Goal: Task Accomplishment & Management: Use online tool/utility

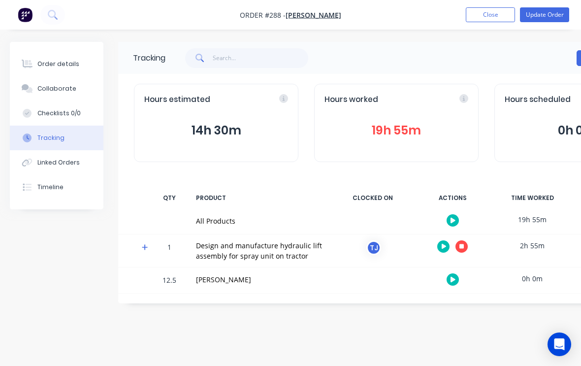
click at [464, 244] on button "button" at bounding box center [462, 246] width 12 height 12
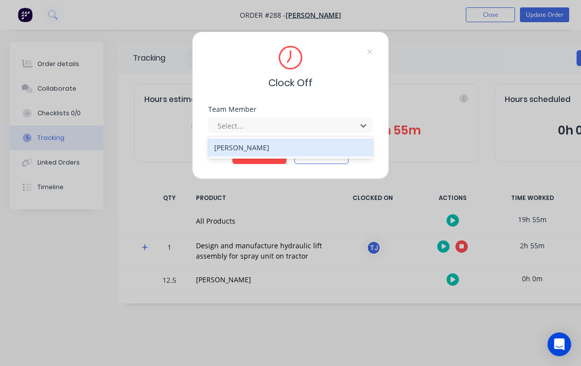
click at [290, 139] on div "[PERSON_NAME]" at bounding box center [290, 147] width 164 height 18
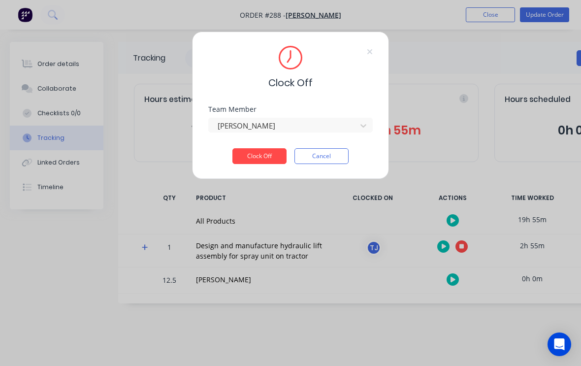
click at [265, 146] on div "Team Member [PERSON_NAME]" at bounding box center [290, 127] width 164 height 42
click at [261, 155] on button "Clock Off" at bounding box center [259, 156] width 54 height 16
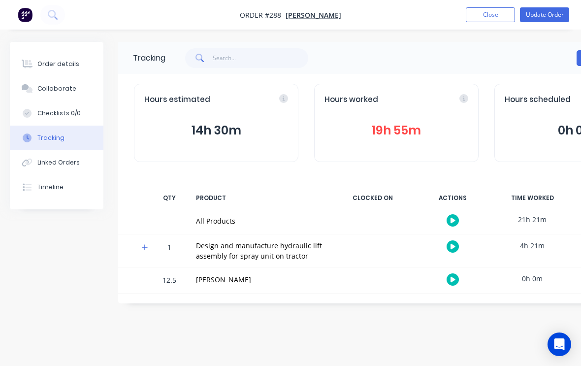
click at [554, 11] on button "Update Order" at bounding box center [544, 14] width 49 height 15
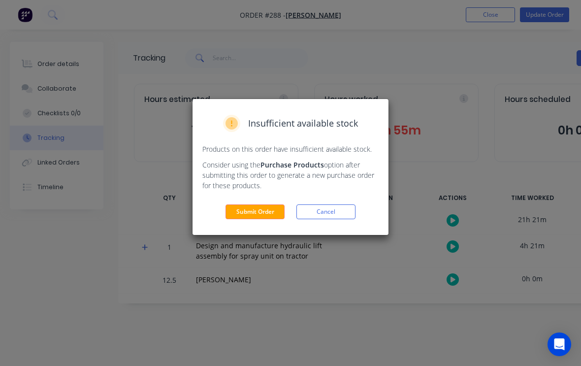
click at [262, 207] on button "Submit Order" at bounding box center [255, 211] width 59 height 15
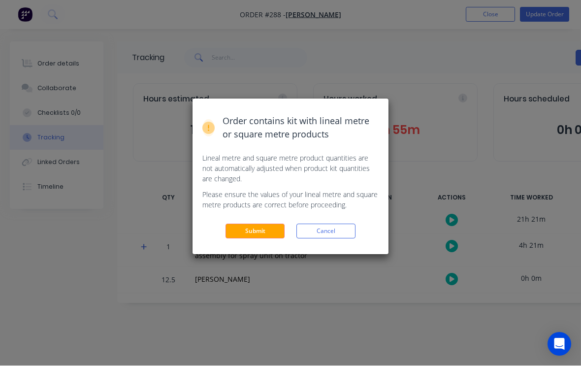
click at [262, 228] on button "Submit" at bounding box center [255, 231] width 59 height 15
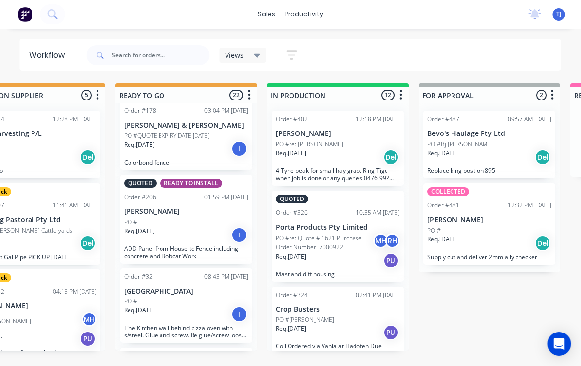
scroll to position [0, 365]
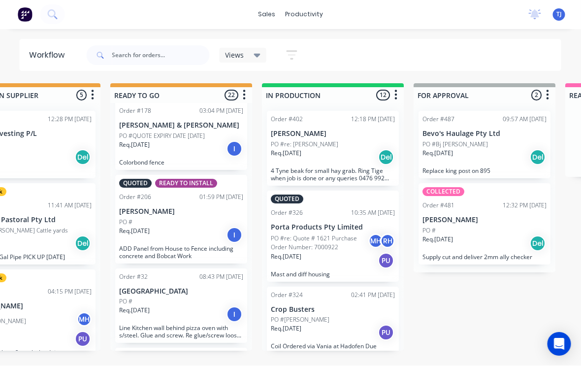
click at [484, 228] on div "PO #" at bounding box center [485, 231] width 124 height 9
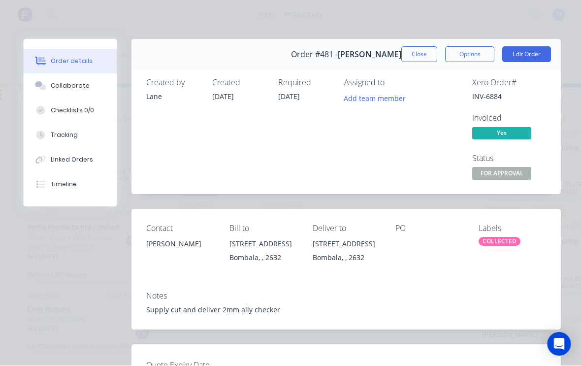
scroll to position [0, 0]
click at [528, 52] on button "Edit Order" at bounding box center [527, 55] width 49 height 16
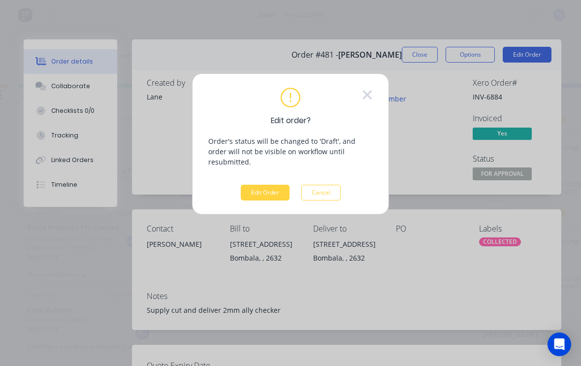
click at [272, 185] on button "Edit Order" at bounding box center [265, 193] width 49 height 16
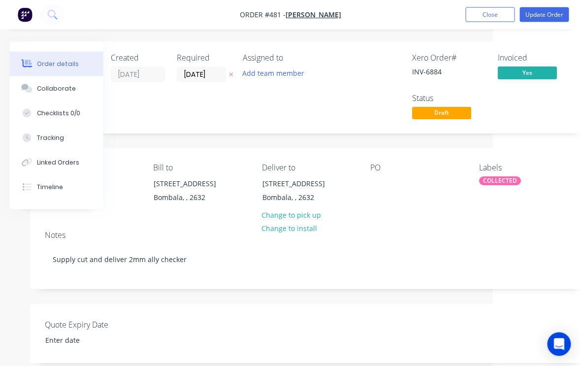
scroll to position [0, 95]
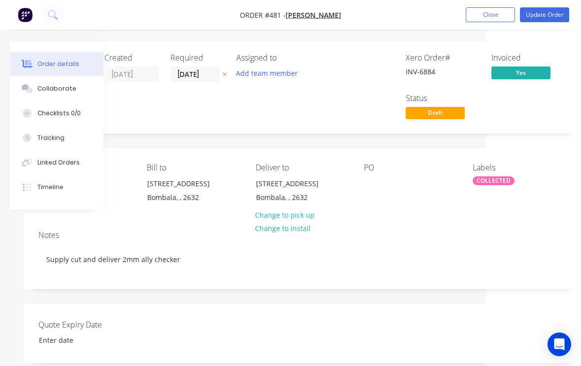
click at [305, 210] on button "Change to pick up" at bounding box center [285, 214] width 70 height 13
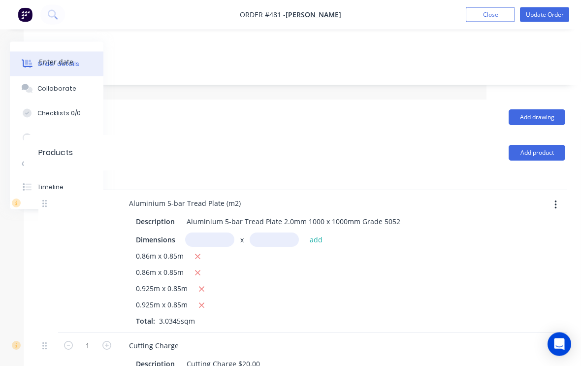
scroll to position [279, 95]
click at [560, 200] on button "button" at bounding box center [555, 205] width 23 height 18
click at [444, 286] on div "0.925m x 0.85m" at bounding box center [314, 289] width 357 height 12
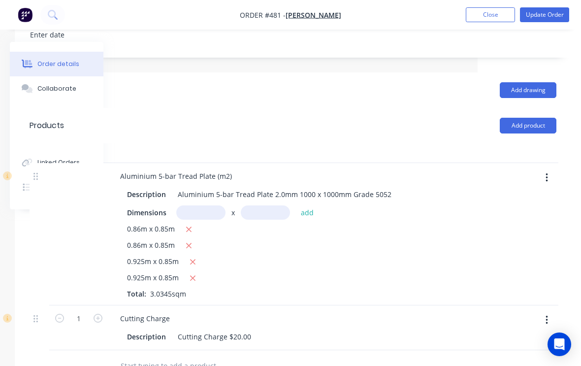
scroll to position [305, 103]
click at [543, 12] on button "Update Order" at bounding box center [544, 14] width 49 height 15
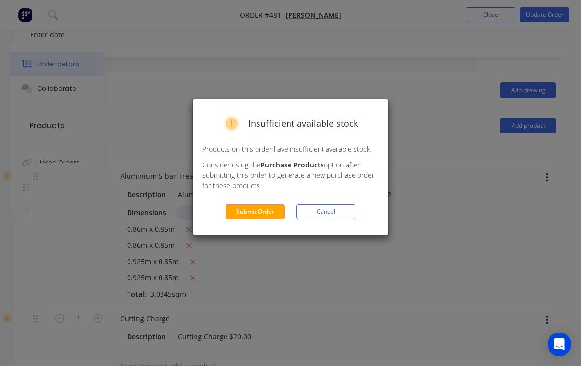
click at [257, 214] on button "Submit Order" at bounding box center [255, 211] width 59 height 15
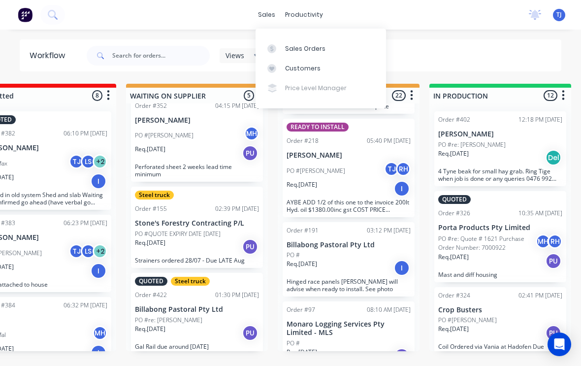
click at [324, 52] on link "Sales Orders" at bounding box center [321, 48] width 131 height 20
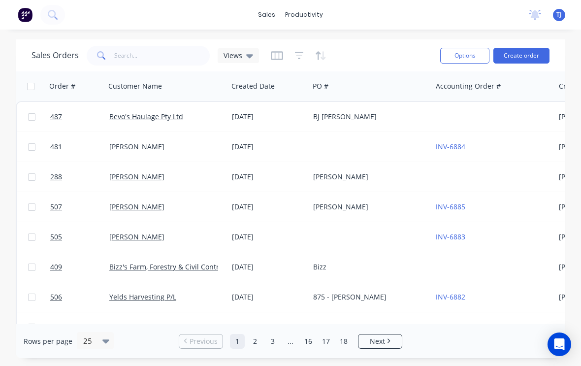
click at [267, 232] on div "[DATE]" at bounding box center [268, 237] width 73 height 10
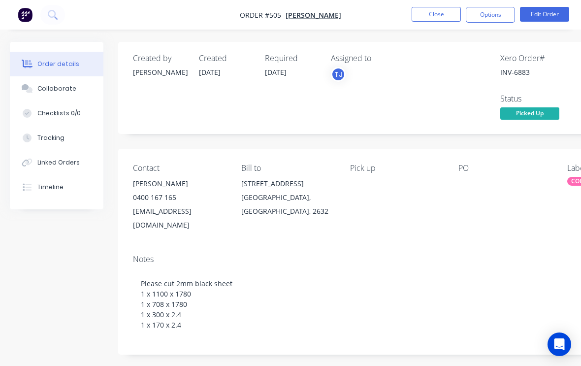
click at [443, 14] on button "Close" at bounding box center [436, 14] width 49 height 15
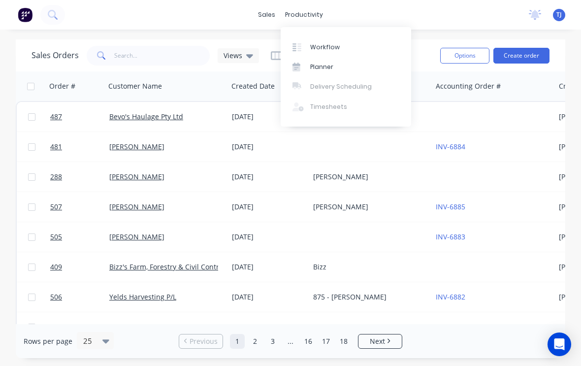
click at [335, 44] on div "Workflow" at bounding box center [325, 47] width 30 height 9
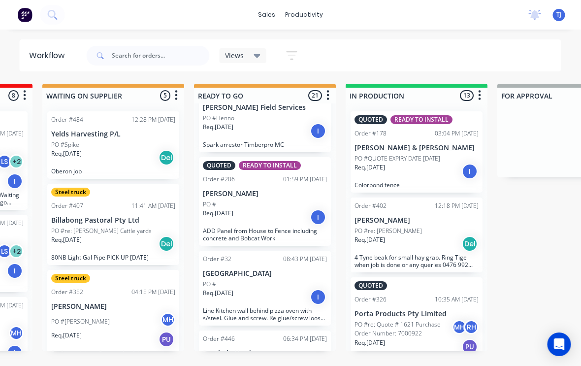
scroll to position [0, 282]
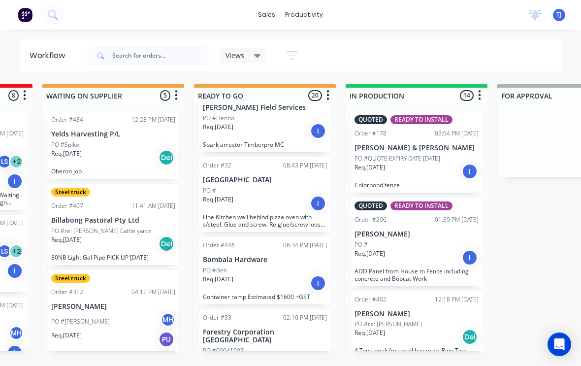
click at [440, 161] on p "PO #QUOTE EXPIRY DATE [DATE]" at bounding box center [398, 158] width 86 height 9
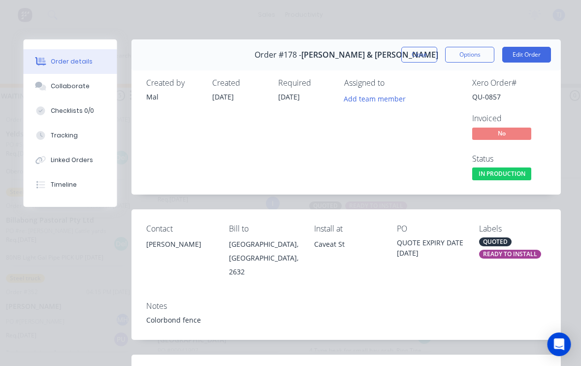
scroll to position [0, 0]
click at [531, 53] on button "Edit Order" at bounding box center [527, 55] width 49 height 16
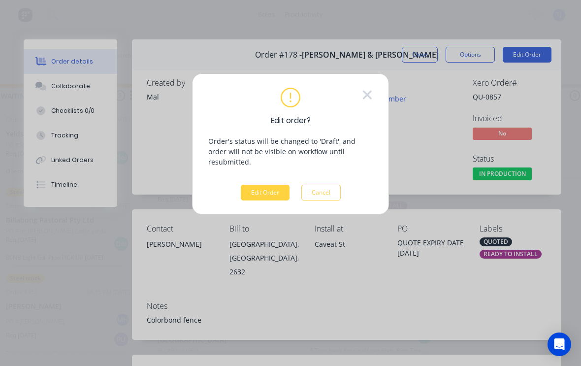
click at [270, 185] on button "Edit Order" at bounding box center [265, 193] width 49 height 16
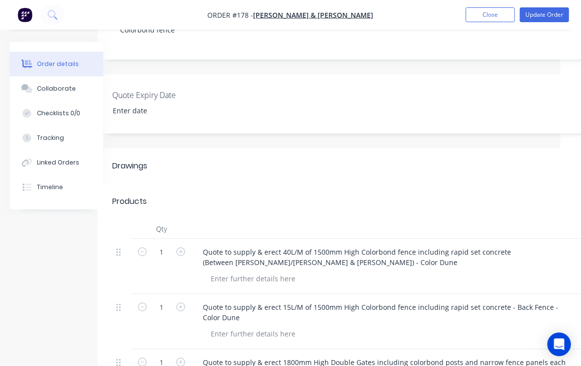
scroll to position [241, 0]
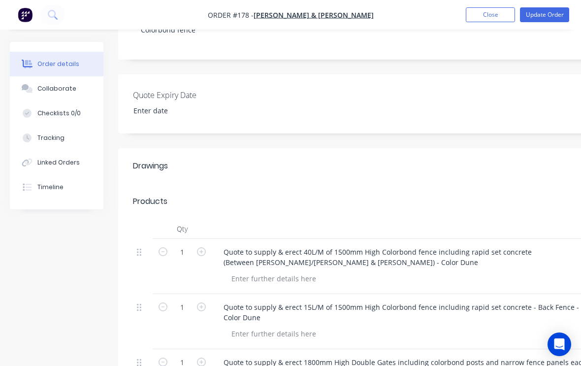
click at [62, 84] on div "Collaborate" at bounding box center [56, 88] width 39 height 9
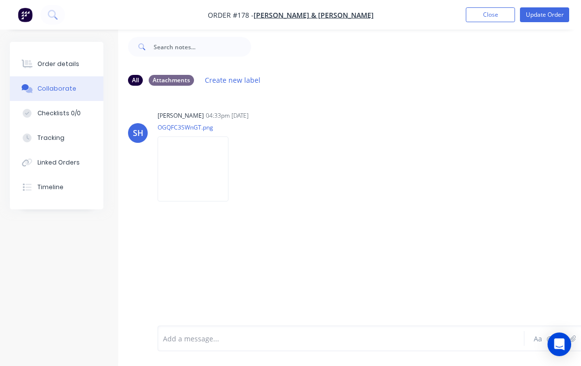
click at [193, 169] on img at bounding box center [193, 168] width 71 height 65
click at [550, 12] on button "Update Order" at bounding box center [544, 14] width 49 height 15
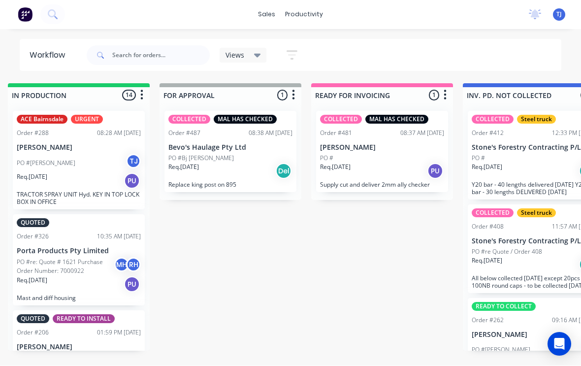
scroll to position [0, 620]
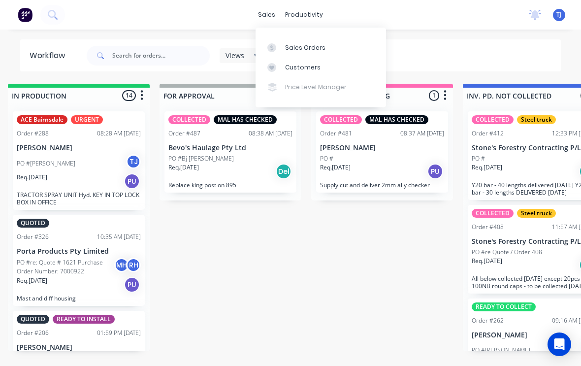
click at [314, 47] on div "Sales Orders" at bounding box center [305, 47] width 40 height 9
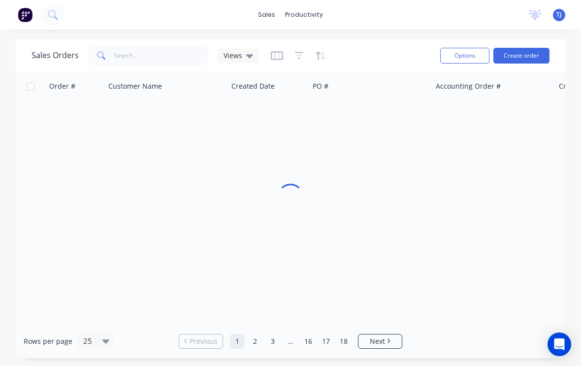
scroll to position [0, 0]
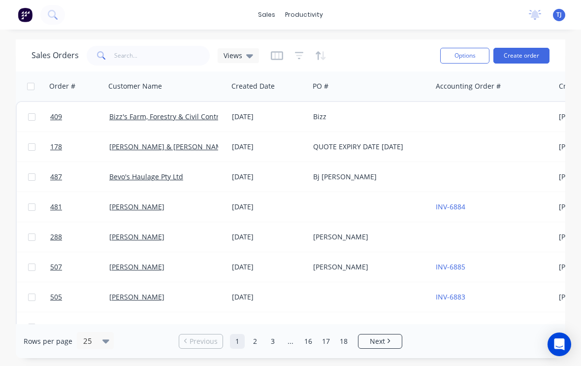
click at [201, 118] on link "Bizz's Farm, Forestry & Civil Contracting Pty Ltd" at bounding box center [186, 116] width 154 height 9
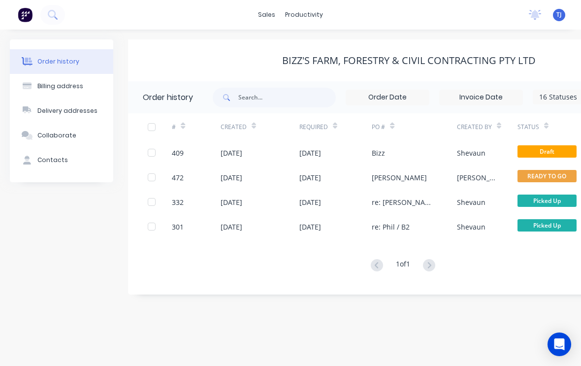
click at [321, 148] on div "[DATE]" at bounding box center [310, 153] width 22 height 10
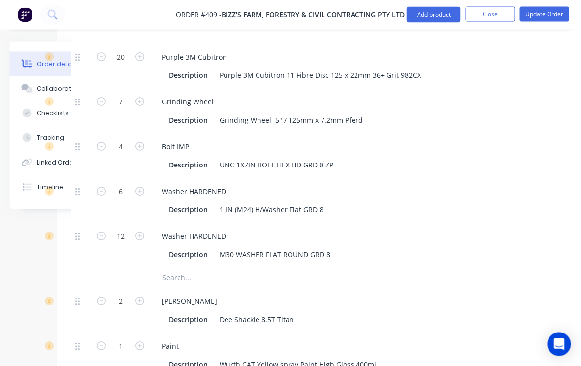
scroll to position [1536, 61]
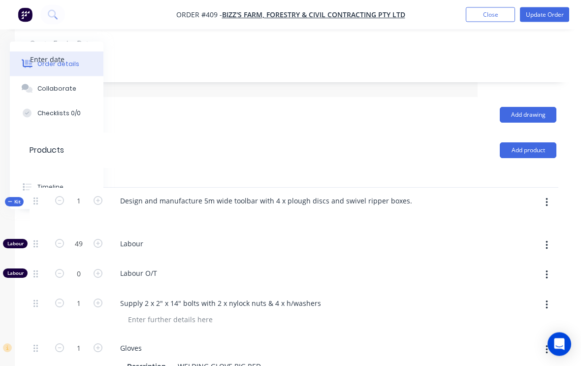
click at [548, 207] on button "button" at bounding box center [546, 203] width 23 height 18
click at [523, 233] on div "Add product to kit" at bounding box center [512, 228] width 76 height 14
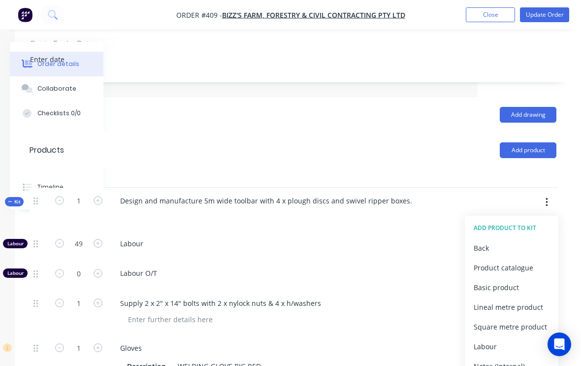
click at [522, 271] on div "Product catalogue" at bounding box center [512, 268] width 76 height 14
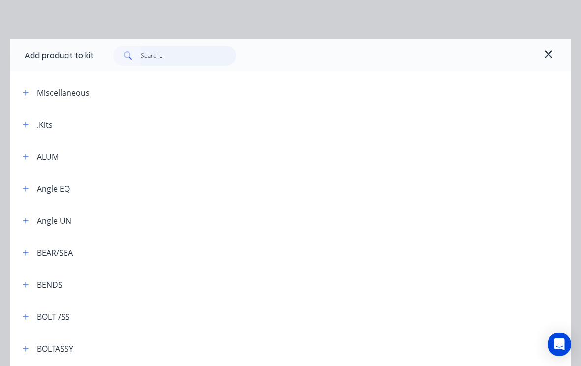
click at [187, 48] on input "text" at bounding box center [189, 56] width 96 height 20
type input "B"
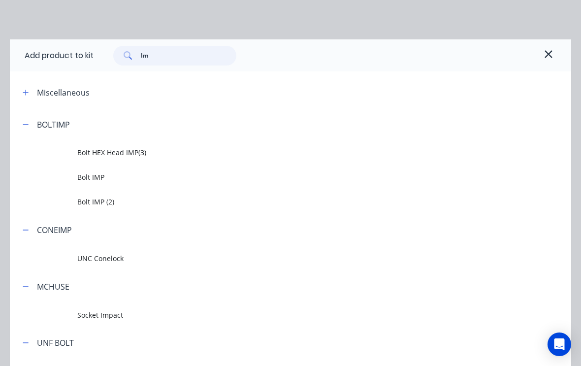
type input "Imp"
click at [114, 258] on span "UNC Conelock" at bounding box center [274, 258] width 395 height 10
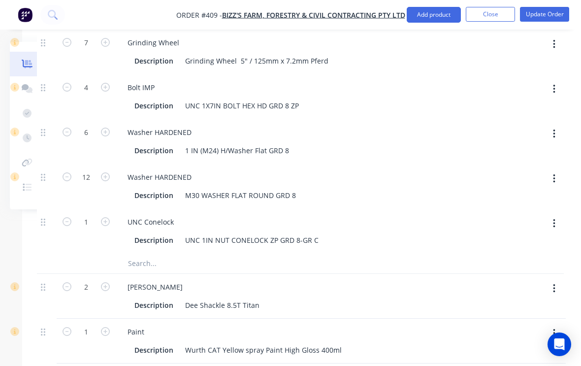
scroll to position [1594, 96]
click at [109, 227] on icon "button" at bounding box center [105, 222] width 9 height 9
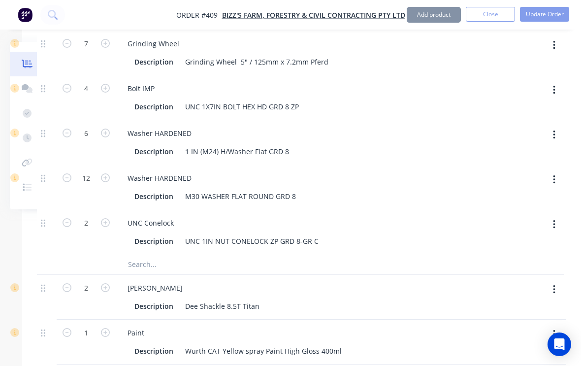
click at [103, 227] on icon "button" at bounding box center [105, 222] width 9 height 9
click at [107, 227] on icon "button" at bounding box center [105, 222] width 9 height 9
click at [106, 227] on icon "button" at bounding box center [105, 222] width 9 height 9
click at [107, 227] on icon "button" at bounding box center [105, 222] width 9 height 9
click at [109, 227] on icon "button" at bounding box center [105, 222] width 9 height 9
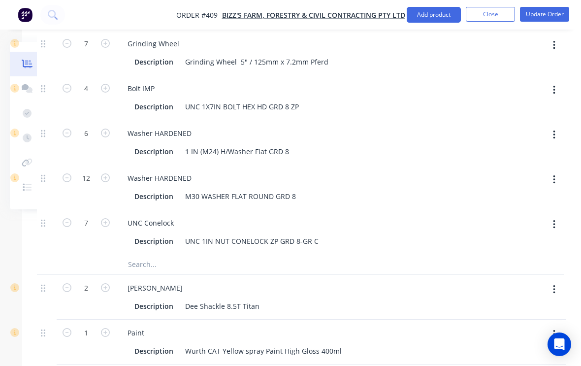
click at [66, 227] on icon "button" at bounding box center [67, 222] width 9 height 9
click at [64, 227] on icon "button" at bounding box center [67, 222] width 9 height 9
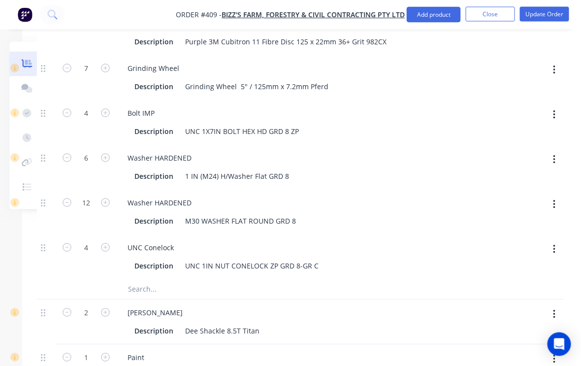
scroll to position [1570, 96]
click at [104, 252] on icon "button" at bounding box center [105, 247] width 9 height 9
click at [104, 251] on icon "button" at bounding box center [105, 247] width 9 height 9
type input "6"
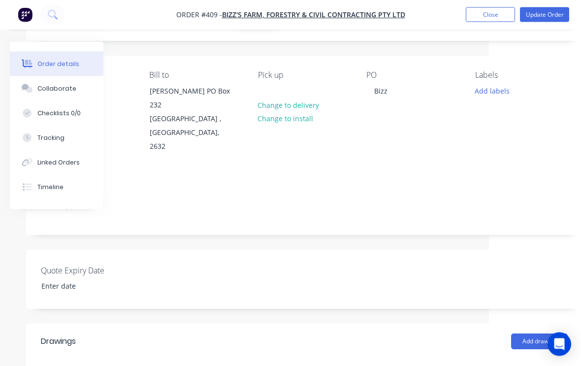
scroll to position [0, 92]
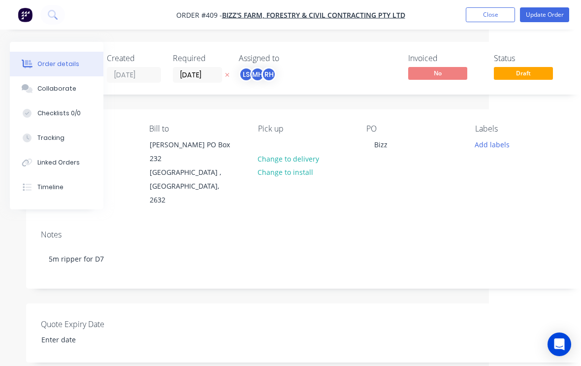
click at [60, 135] on div "Tracking" at bounding box center [50, 137] width 27 height 9
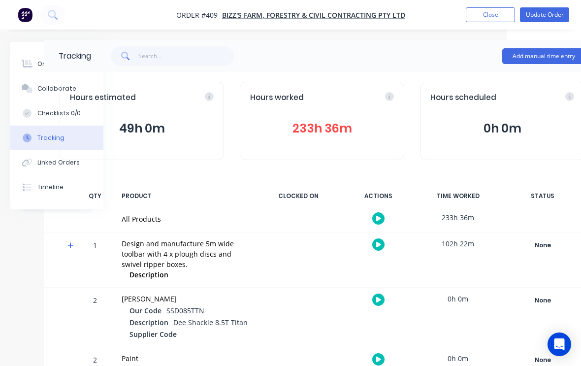
scroll to position [8, 74]
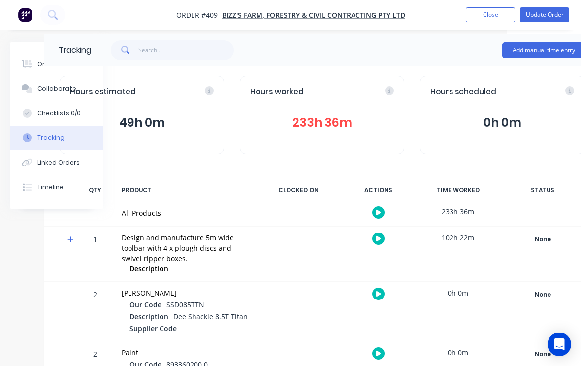
click at [27, 59] on button "Order details" at bounding box center [57, 64] width 94 height 25
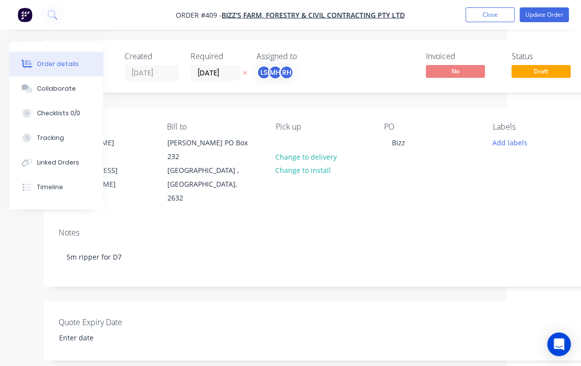
scroll to position [0, 74]
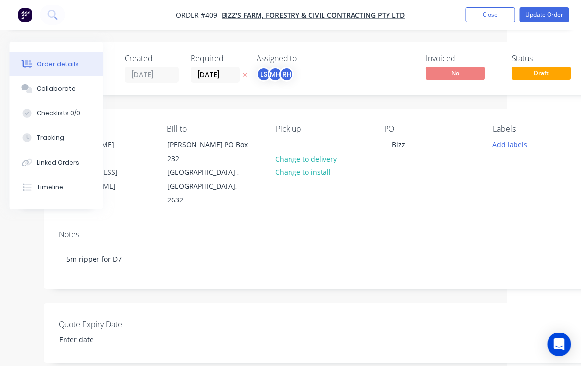
click at [53, 138] on div "Tracking" at bounding box center [50, 137] width 27 height 9
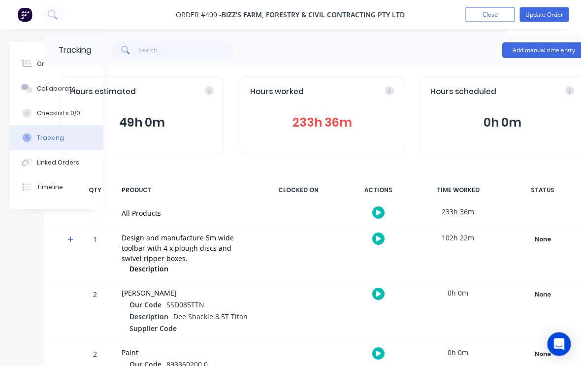
scroll to position [0, 74]
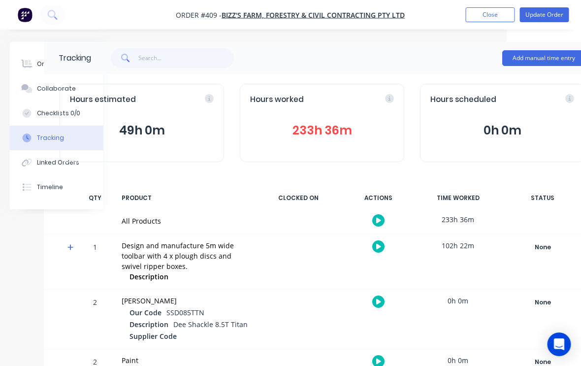
click at [32, 66] on icon at bounding box center [27, 64] width 11 height 9
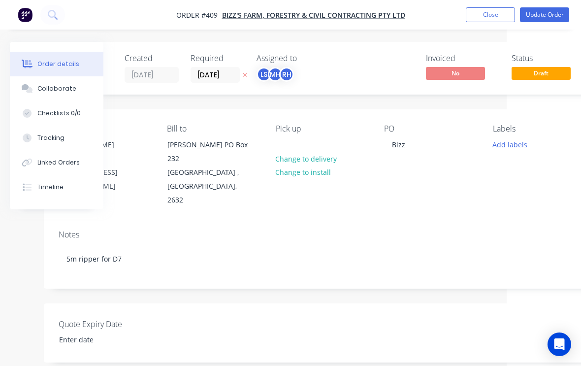
click at [547, 12] on button "Update Order" at bounding box center [544, 14] width 49 height 15
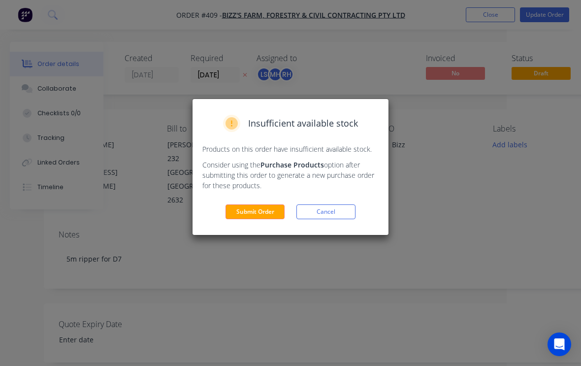
click at [258, 207] on button "Submit Order" at bounding box center [255, 211] width 59 height 15
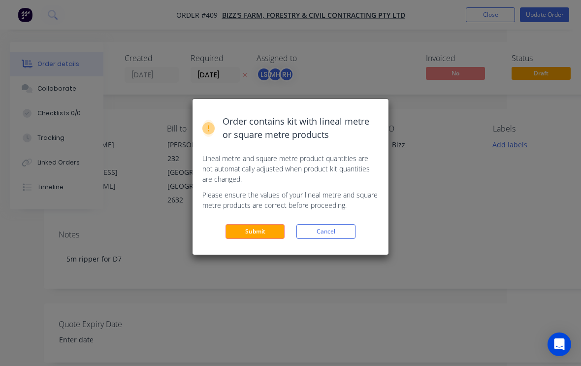
click at [259, 233] on button "Submit" at bounding box center [255, 231] width 59 height 15
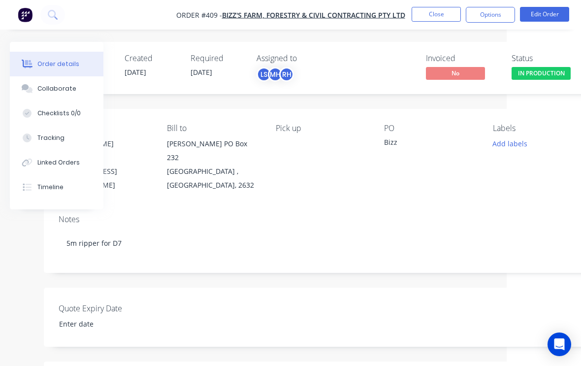
click at [441, 15] on button "Close" at bounding box center [436, 14] width 49 height 15
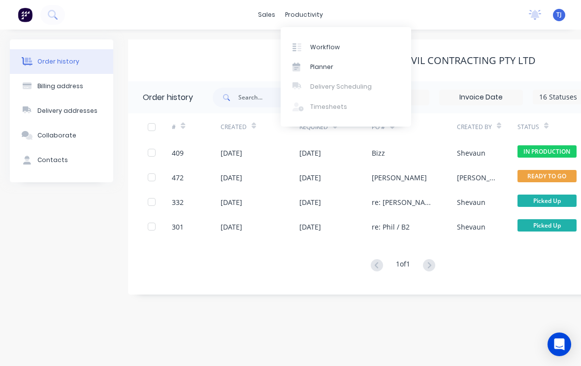
click at [347, 44] on link "Workflow" at bounding box center [346, 47] width 131 height 20
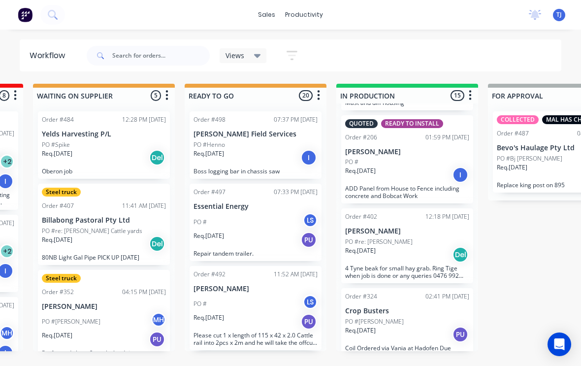
scroll to position [172, 0]
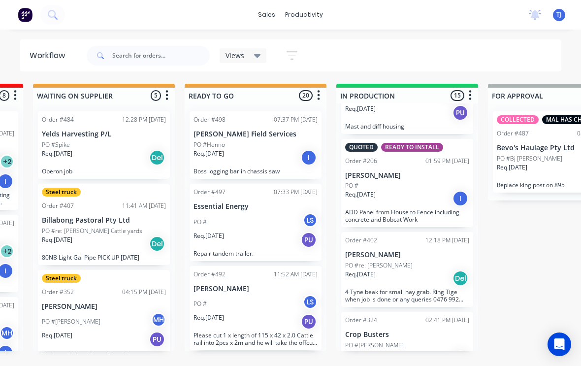
click at [410, 186] on div "PO #" at bounding box center [407, 185] width 124 height 9
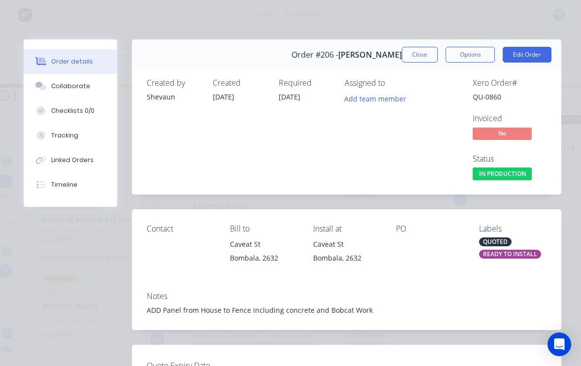
scroll to position [0, 0]
click at [418, 52] on button "Close" at bounding box center [420, 55] width 36 height 16
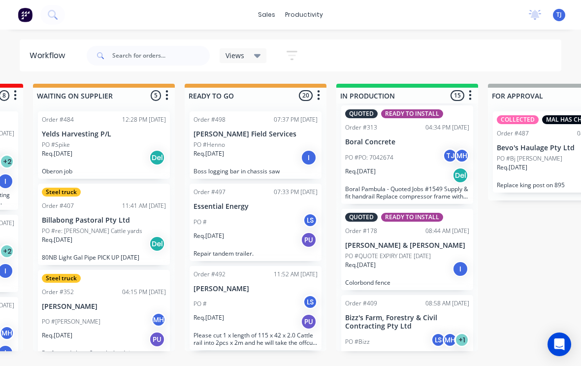
scroll to position [1120, 0]
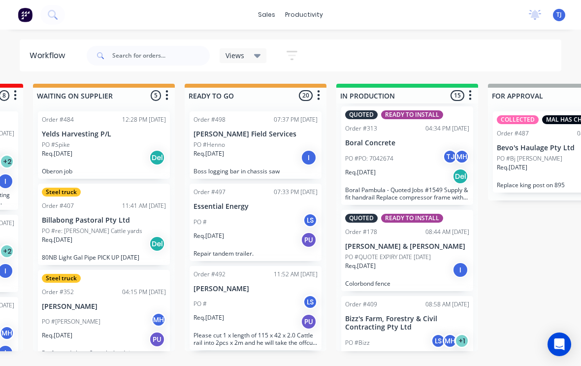
click at [424, 262] on div "Req. [DATE] I" at bounding box center [407, 270] width 124 height 17
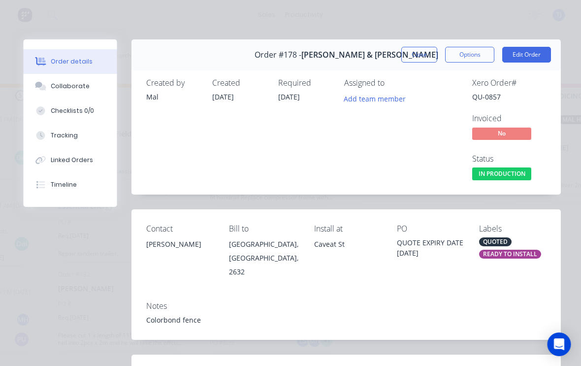
scroll to position [0, 427]
click at [427, 56] on button "Close" at bounding box center [420, 55] width 36 height 16
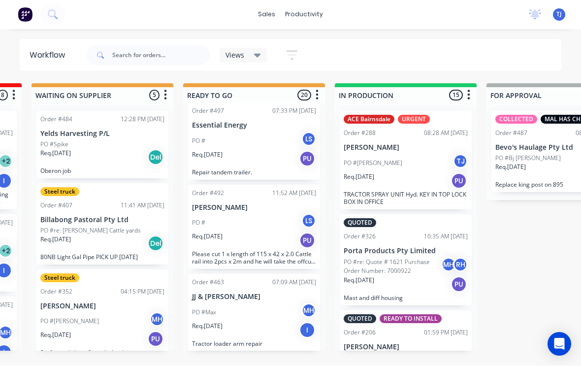
scroll to position [0, 0]
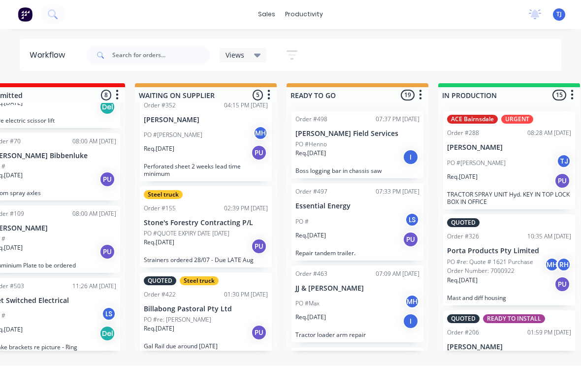
scroll to position [0, 190]
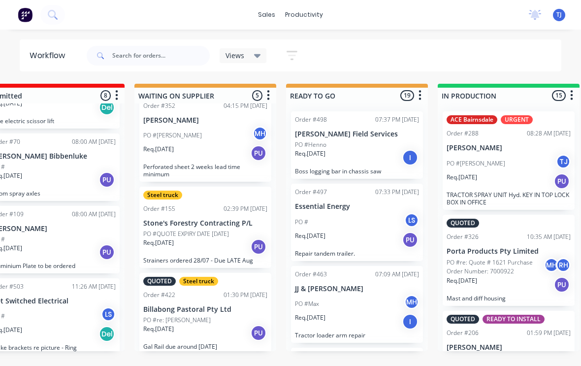
click at [358, 228] on div "PO # LS" at bounding box center [357, 222] width 124 height 19
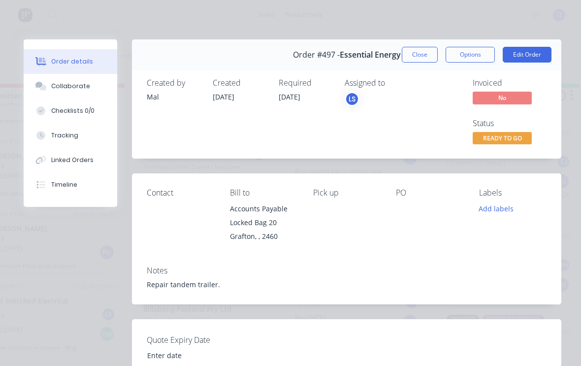
scroll to position [0, 0]
click at [420, 56] on button "Close" at bounding box center [420, 55] width 36 height 16
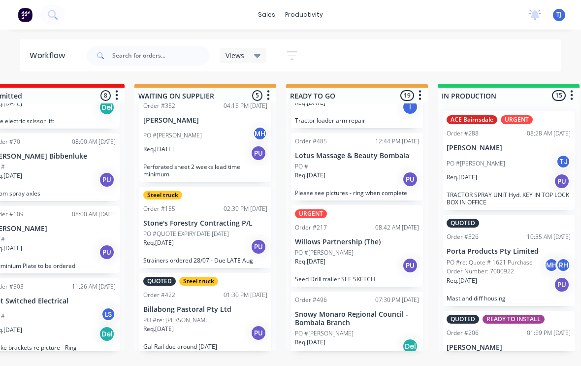
scroll to position [249, 0]
